Goal: Task Accomplishment & Management: Use online tool/utility

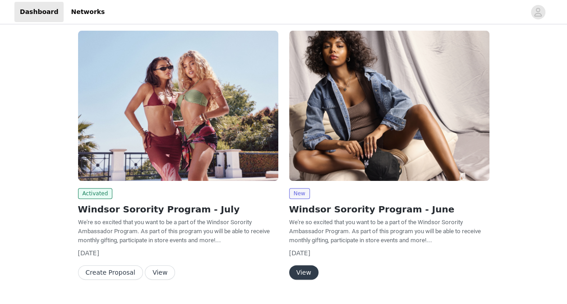
scroll to position [70, 0]
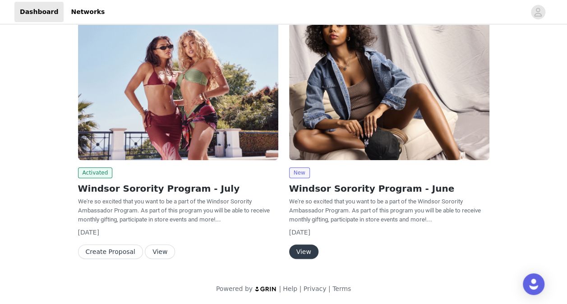
click at [152, 252] on button "View" at bounding box center [160, 251] width 30 height 14
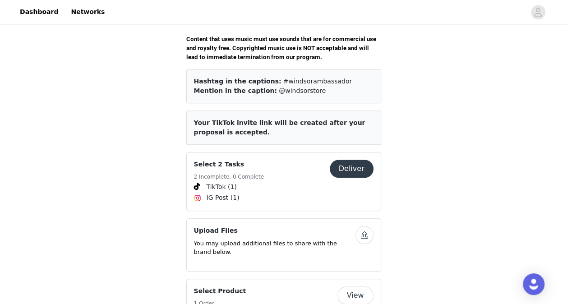
scroll to position [338, 0]
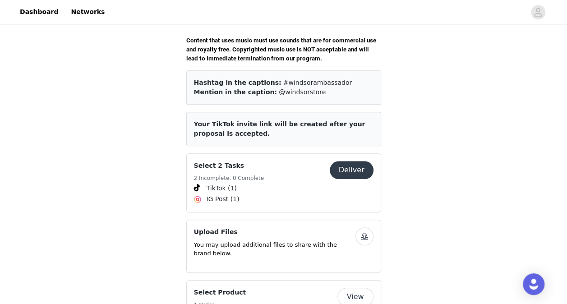
click at [353, 172] on button "Deliver" at bounding box center [352, 170] width 44 height 18
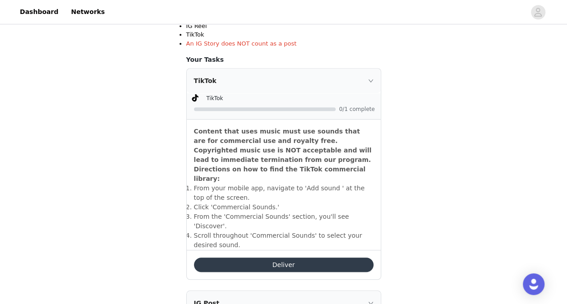
scroll to position [223, 0]
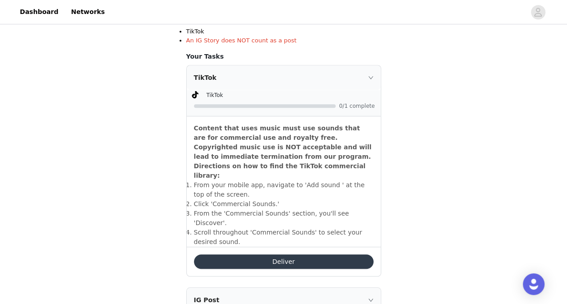
click at [246, 254] on button "Deliver" at bounding box center [283, 261] width 179 height 14
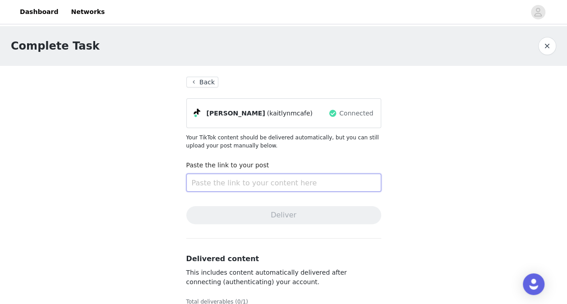
click at [261, 187] on input "text" at bounding box center [283, 183] width 195 height 18
click at [201, 78] on button "Back" at bounding box center [202, 82] width 32 height 11
